Goal: Task Accomplishment & Management: Manage account settings

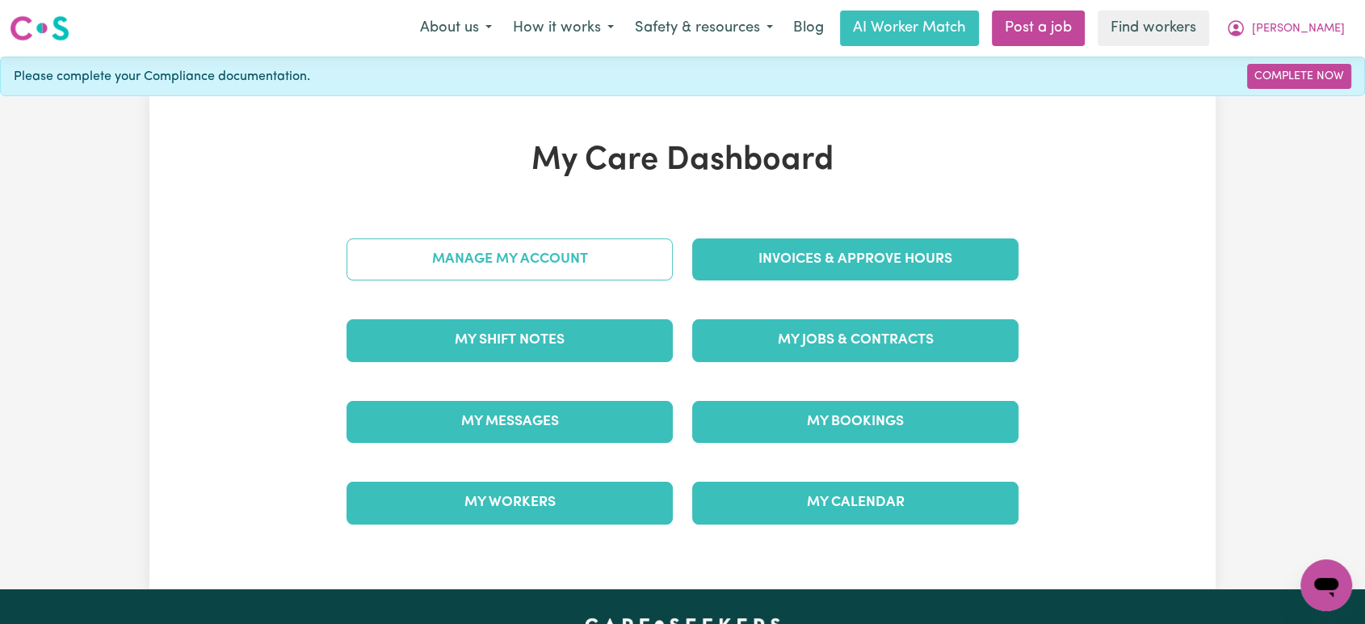
click at [580, 275] on link "Manage My Account" at bounding box center [510, 259] width 326 height 42
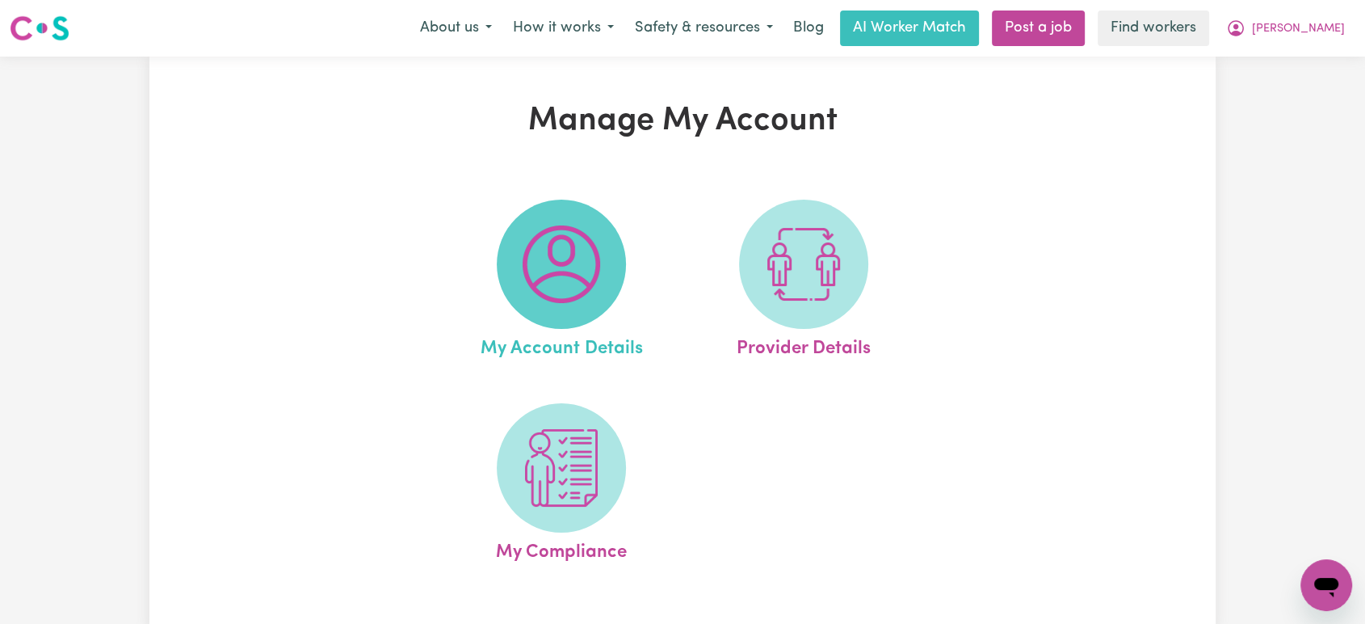
click at [586, 296] on img at bounding box center [562, 264] width 78 height 78
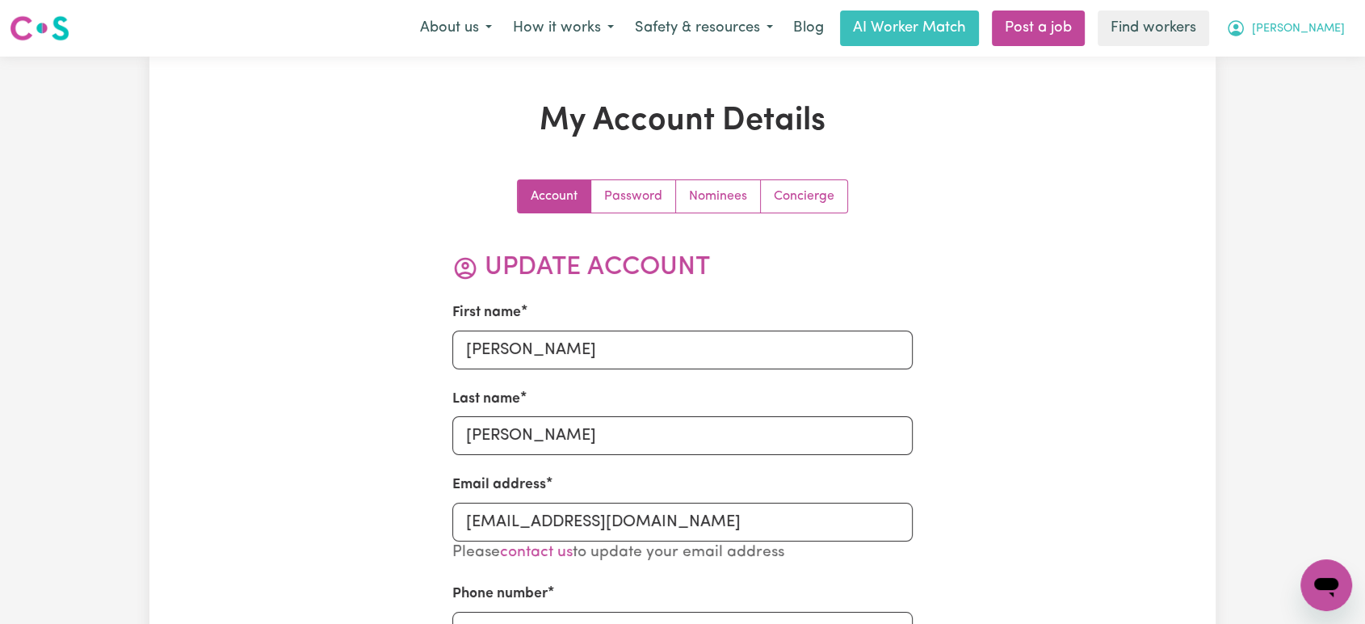
click at [1246, 22] on icon "My Account" at bounding box center [1235, 28] width 19 height 19
click at [1317, 58] on link "My Dashboard" at bounding box center [1291, 63] width 128 height 31
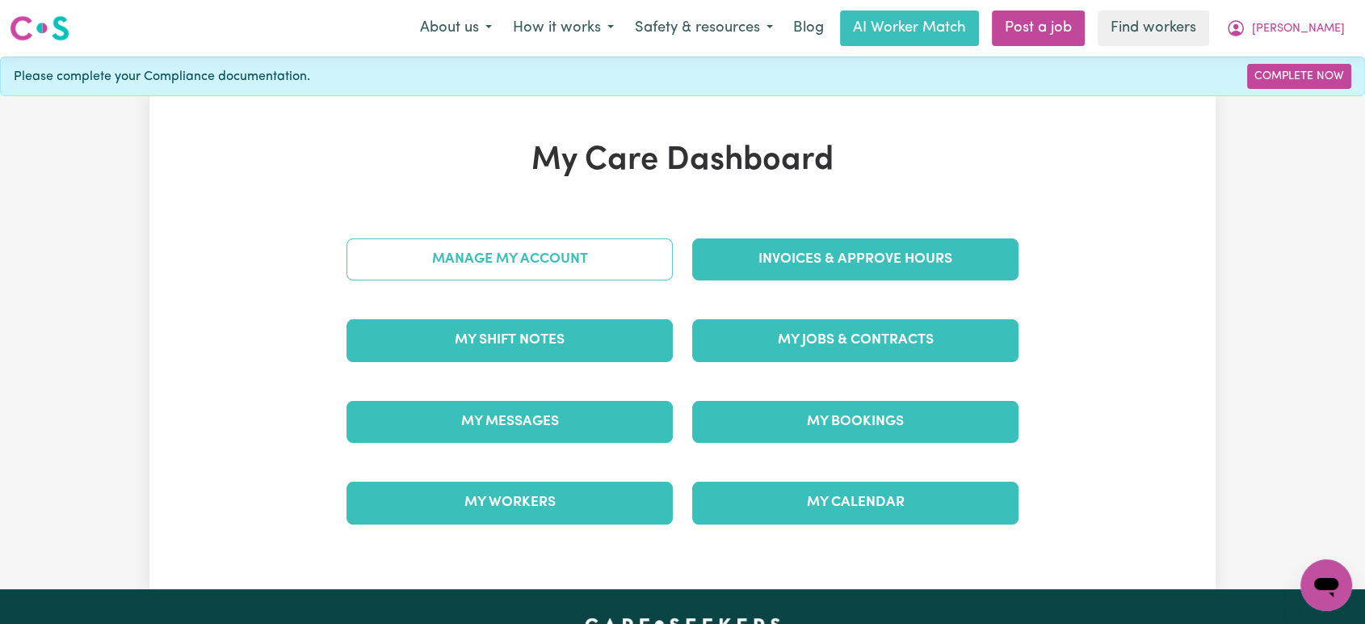
click at [418, 270] on link "Manage My Account" at bounding box center [510, 259] width 326 height 42
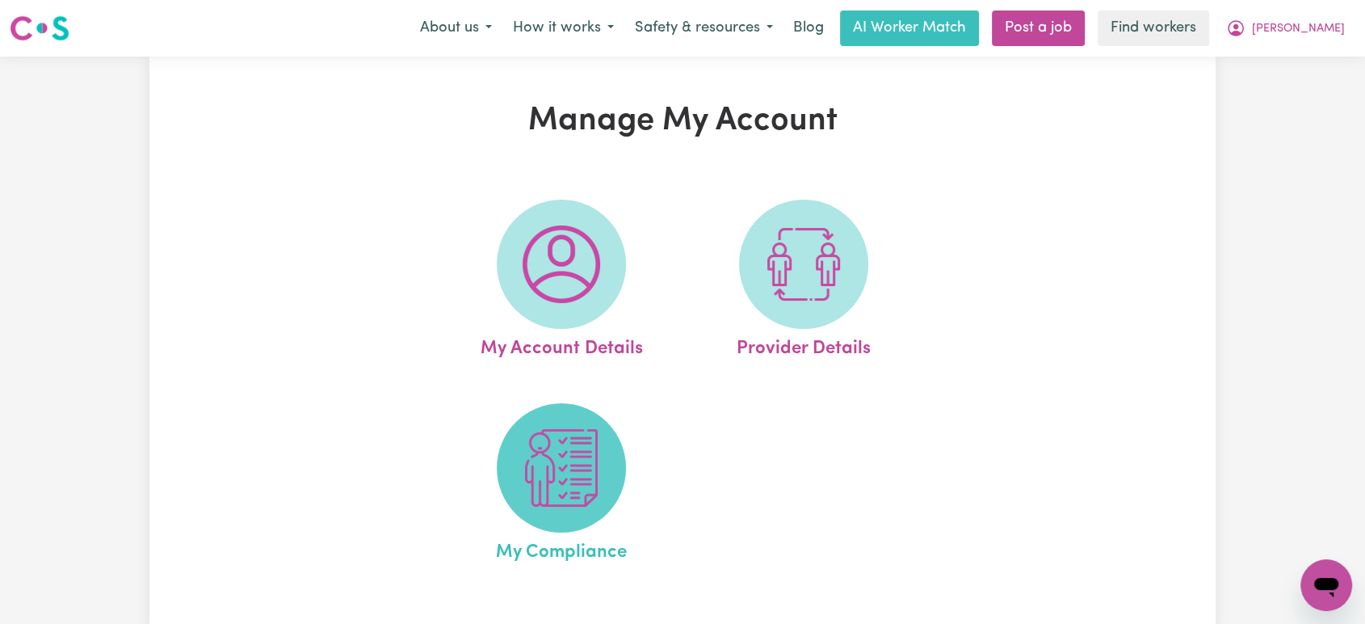
click at [530, 464] on img at bounding box center [562, 468] width 78 height 78
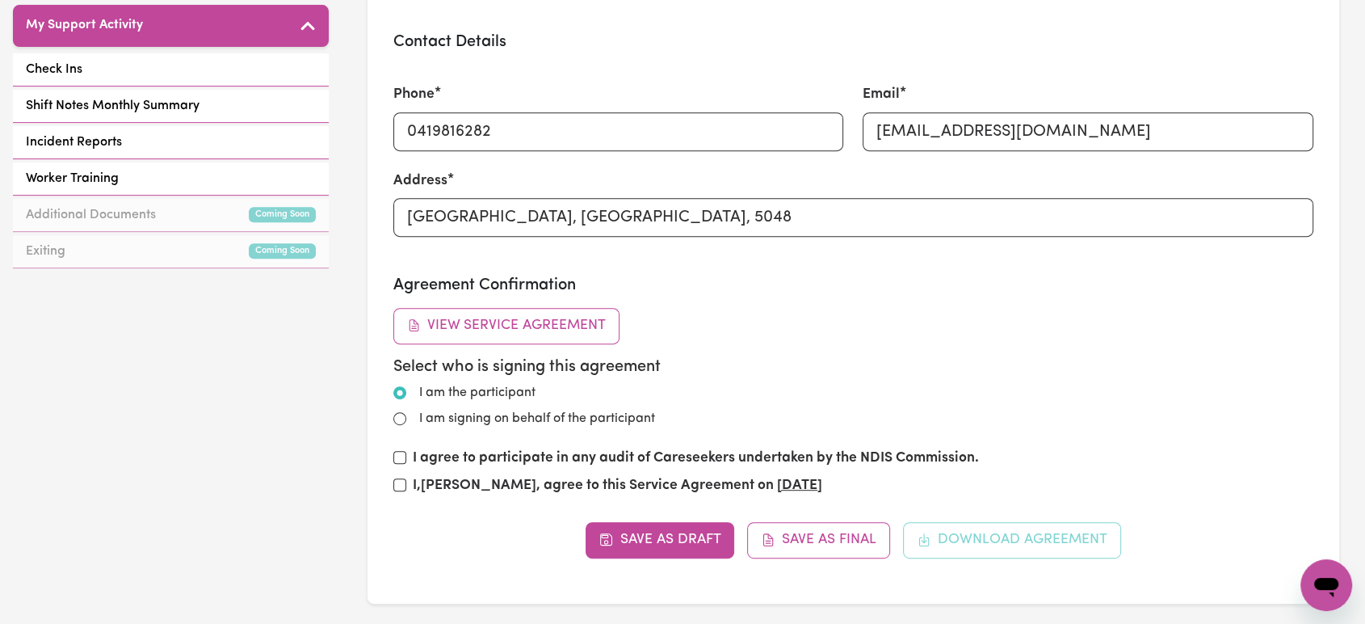
scroll to position [269, 0]
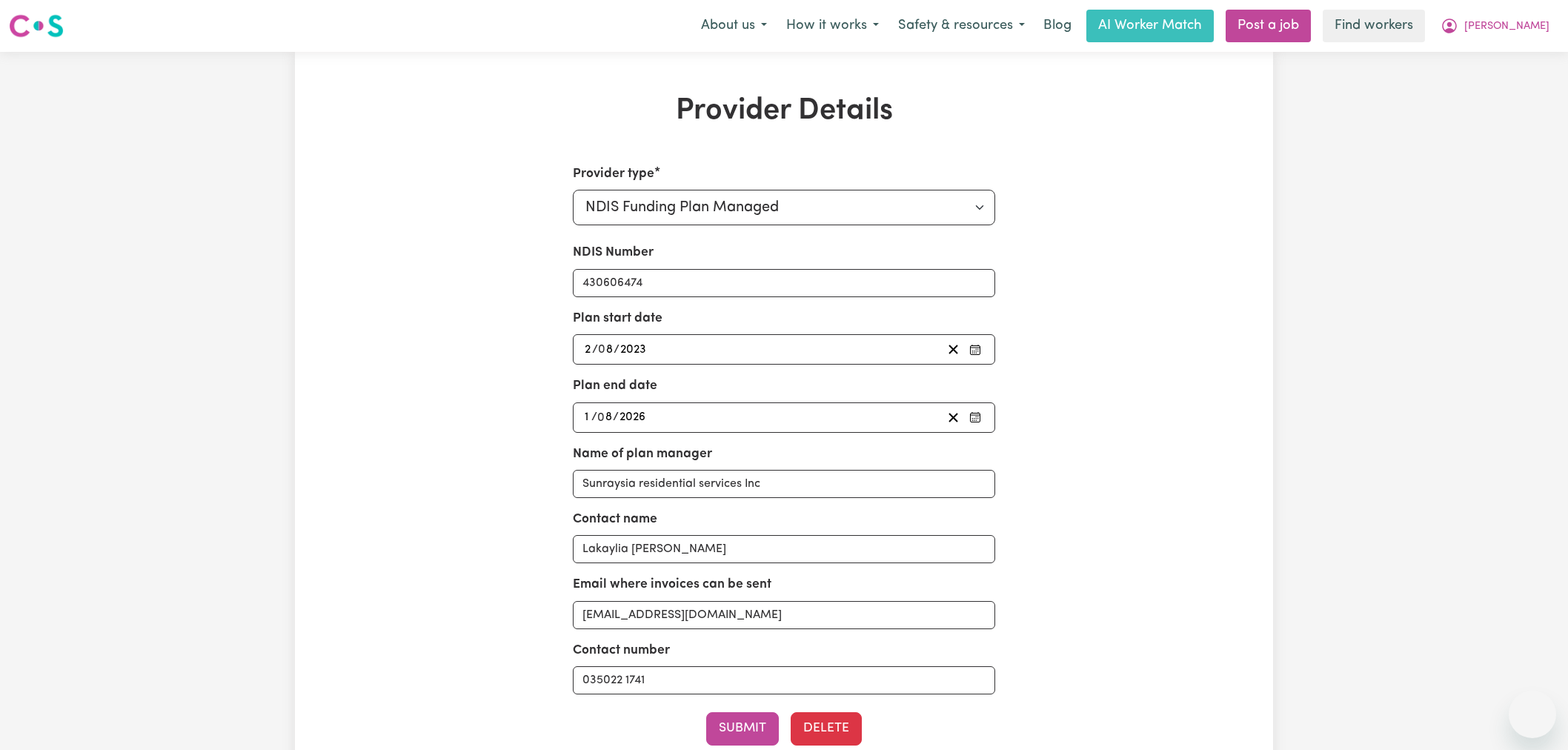
select select "NDIS_FUNDING_PLAN_MANAGED"
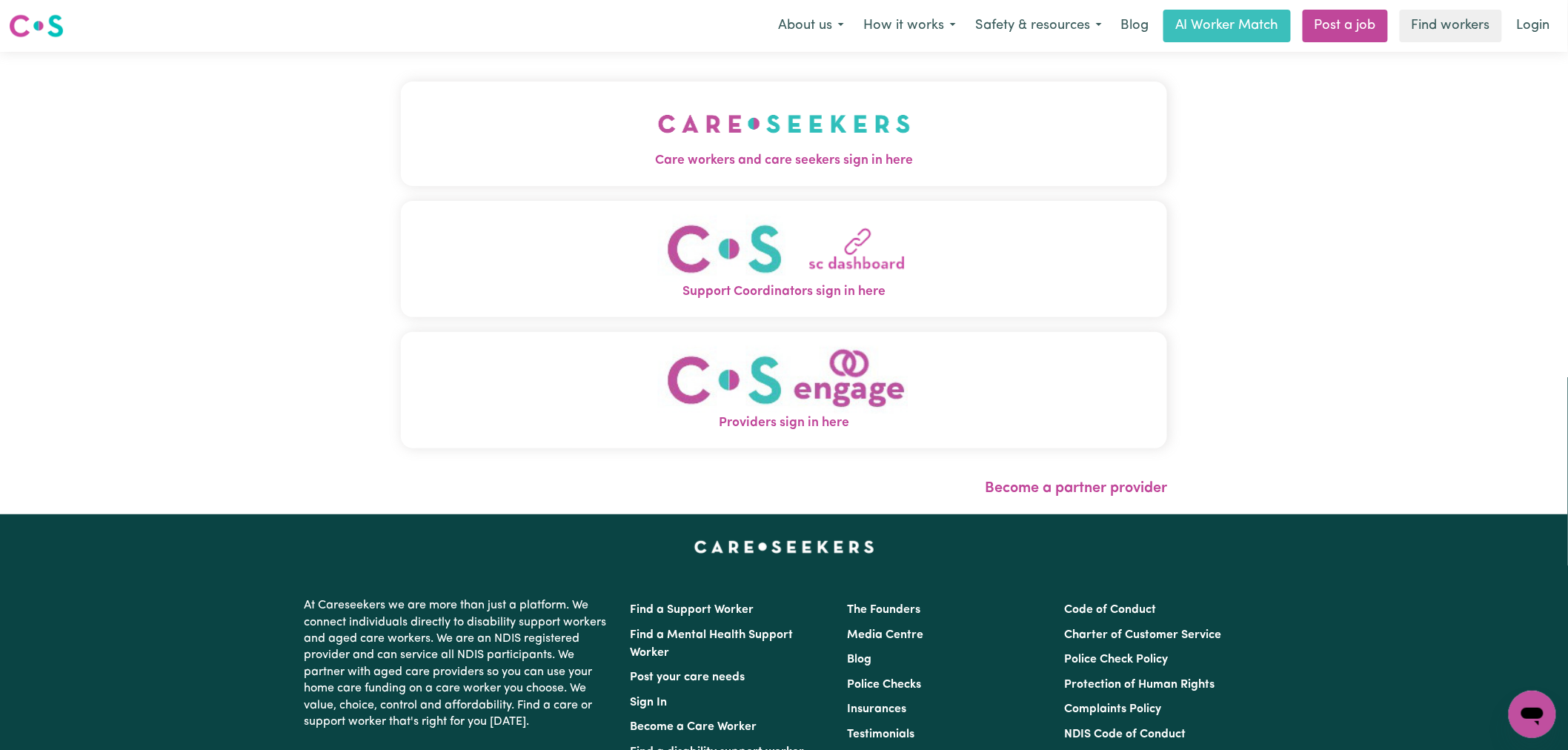
click at [403, 100] on button "Care workers and care seekers sign in here" at bounding box center [784, 133] width 766 height 104
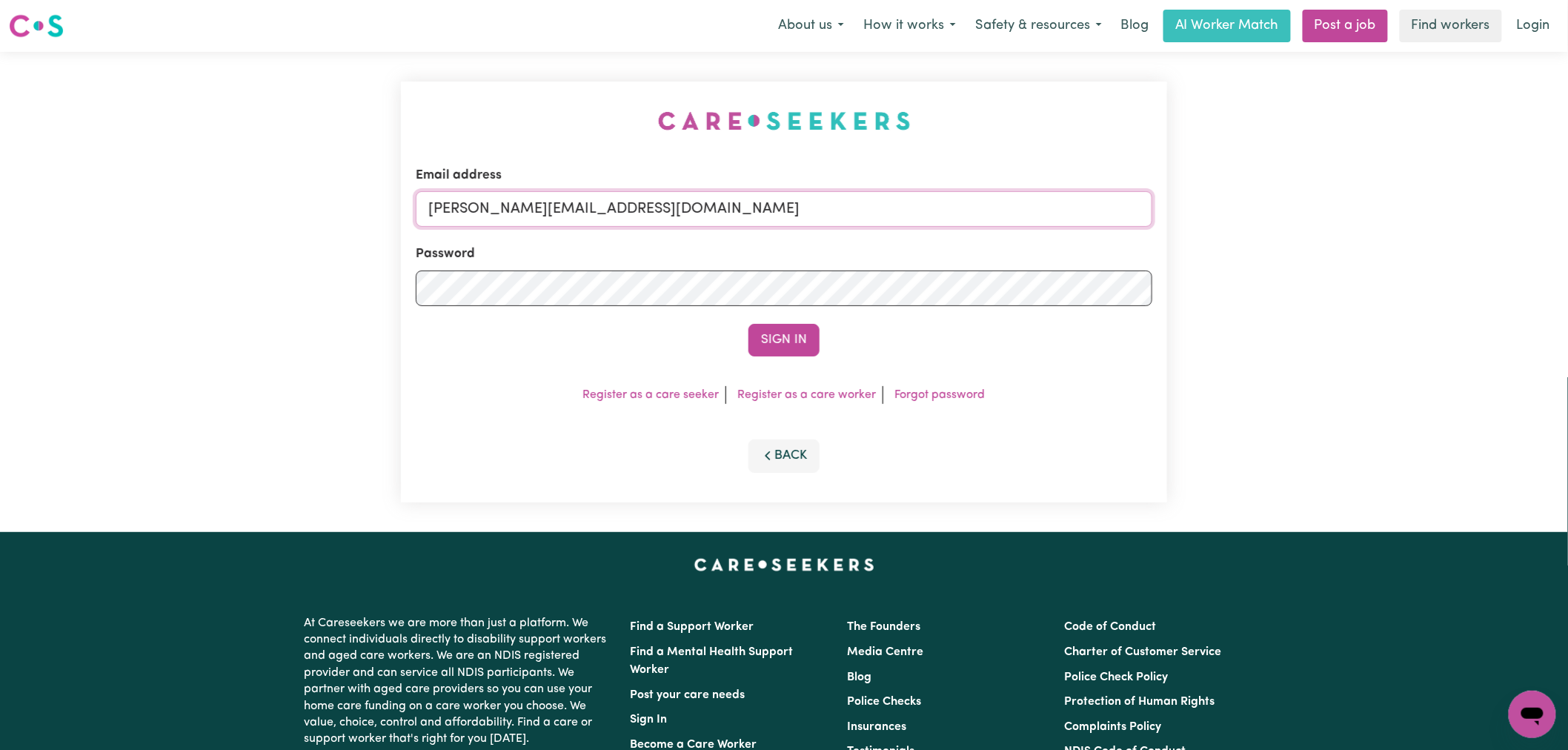
click at [568, 205] on input "lindsay@careseekers.com.au" at bounding box center [784, 208] width 737 height 36
drag, startPoint x: 788, startPoint y: 209, endPoint x: 505, endPoint y: 201, distance: 283.1
click at [505, 201] on input "superuser~SaraLibertyLee@careseekers.com.au" at bounding box center [784, 208] width 737 height 36
type input "superuser~SaraLibertyLee@careseekers.com.au"
click at [749, 324] on button "Sign In" at bounding box center [784, 341] width 72 height 33
